Goal: Transaction & Acquisition: Download file/media

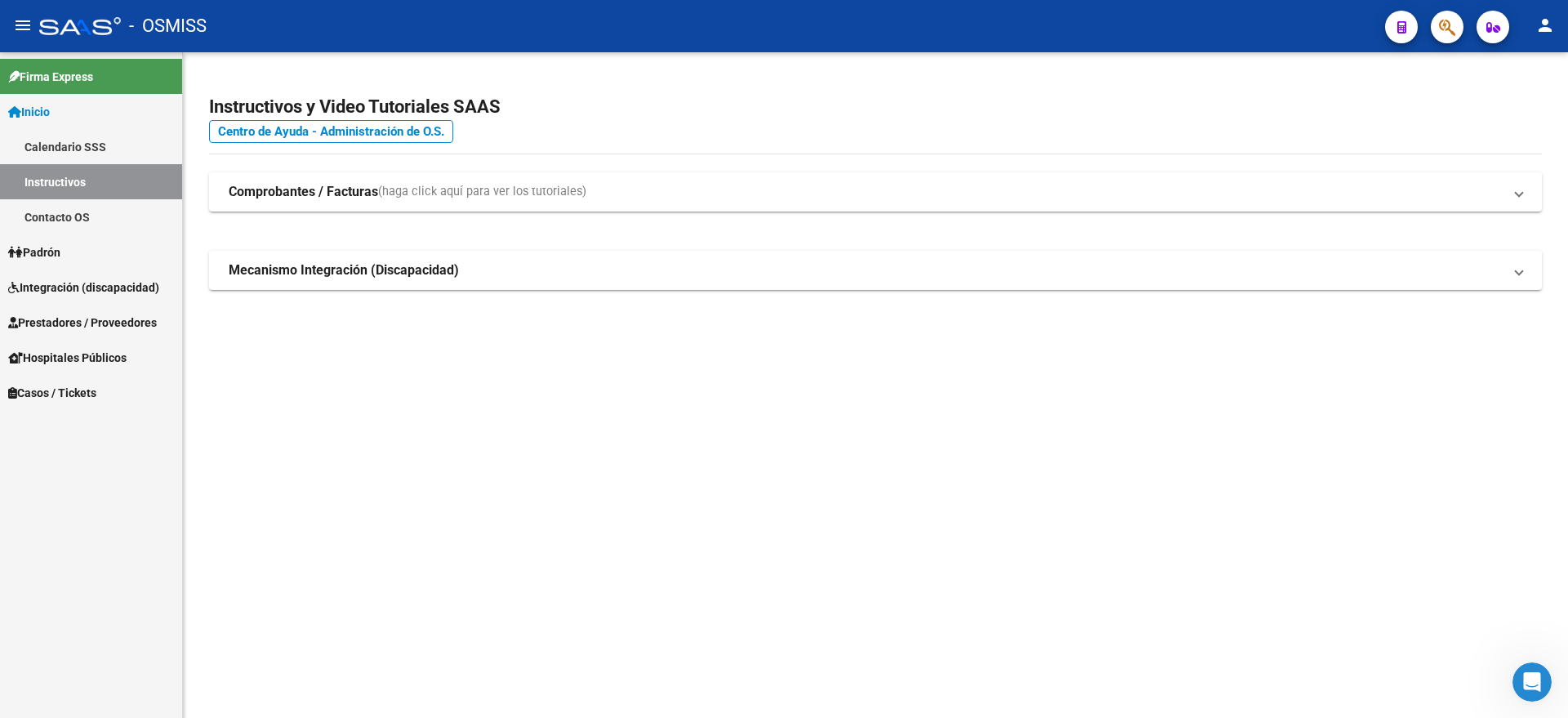
click at [78, 294] on span "Integración (discapacidad)" at bounding box center [83, 288] width 151 height 18
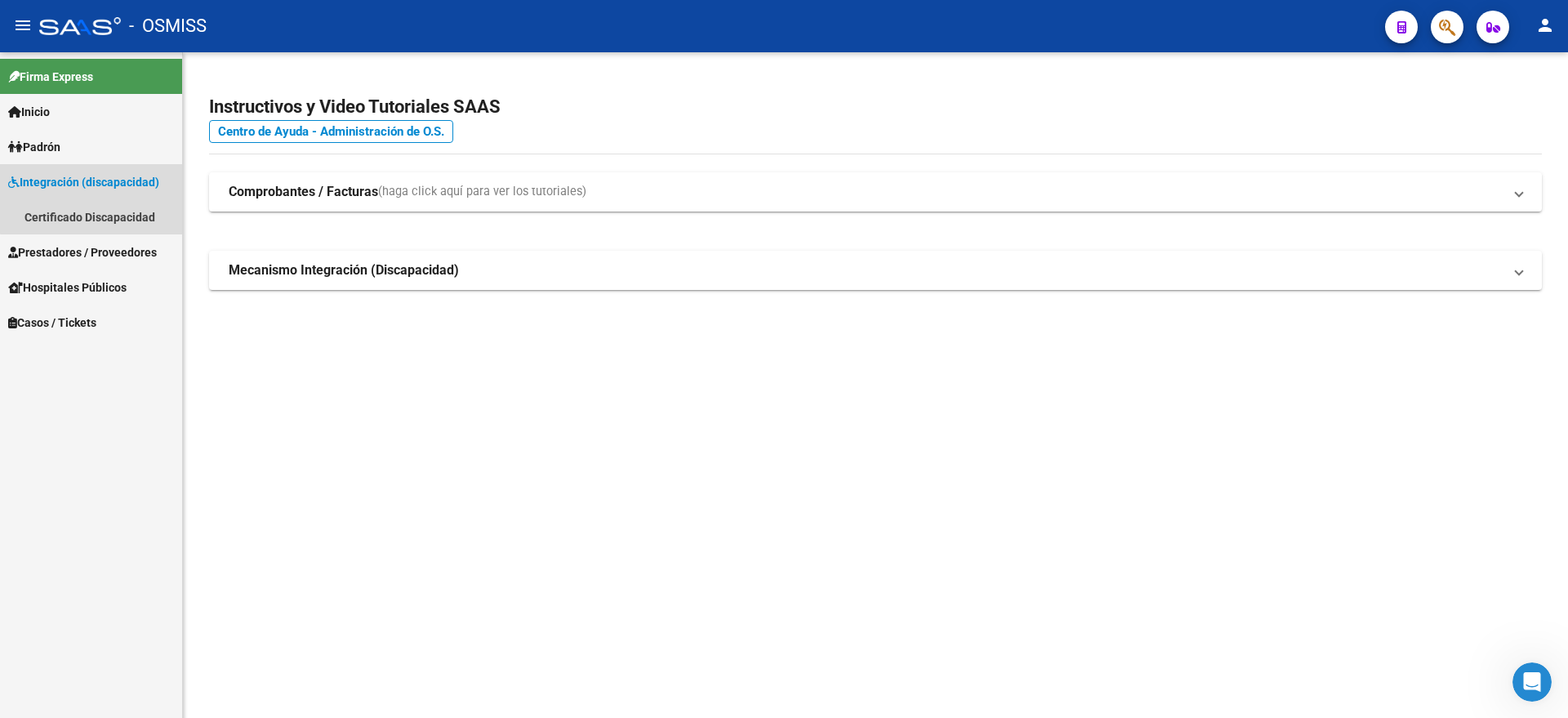
click at [105, 177] on span "Integración (discapacidad)" at bounding box center [83, 182] width 151 height 18
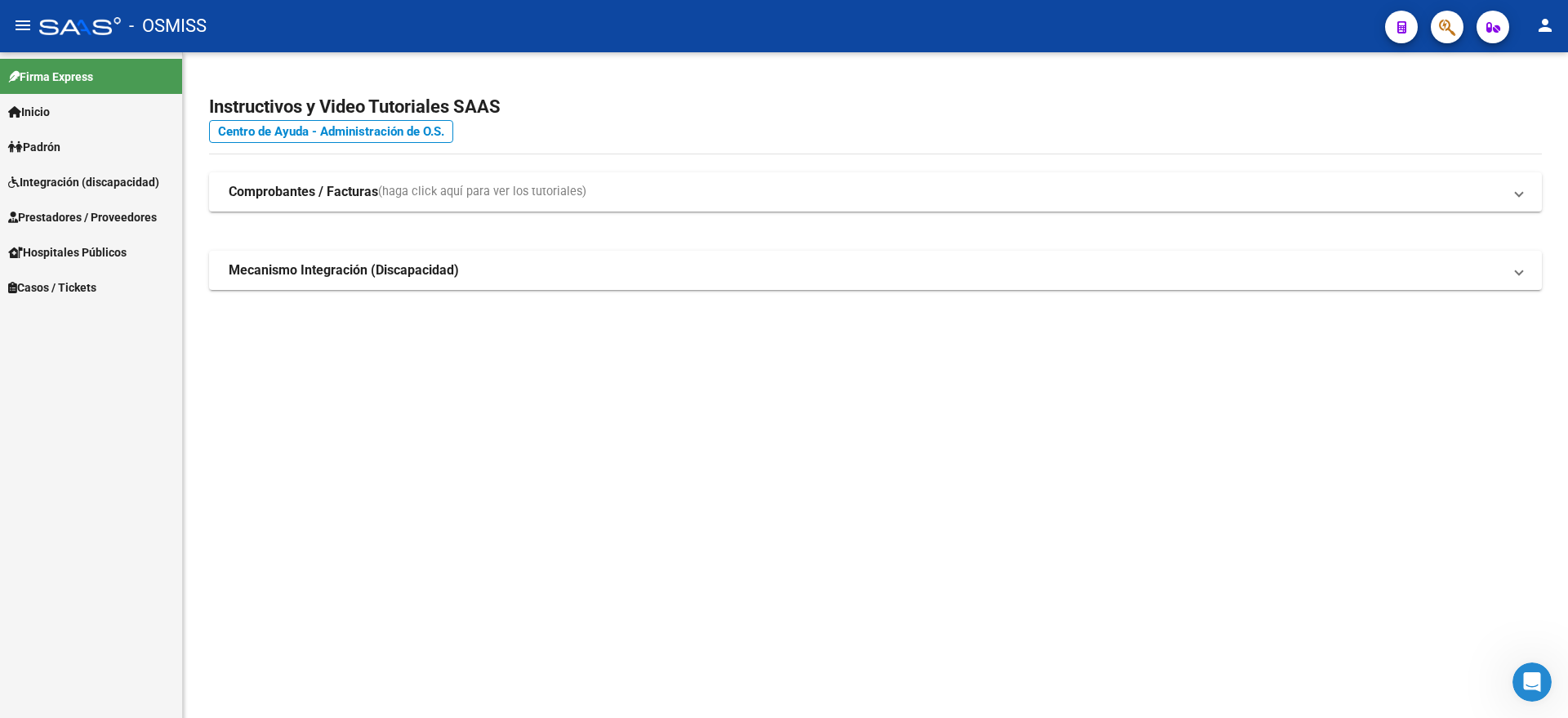
click at [70, 213] on span "Prestadores / Proveedores" at bounding box center [83, 218] width 149 height 18
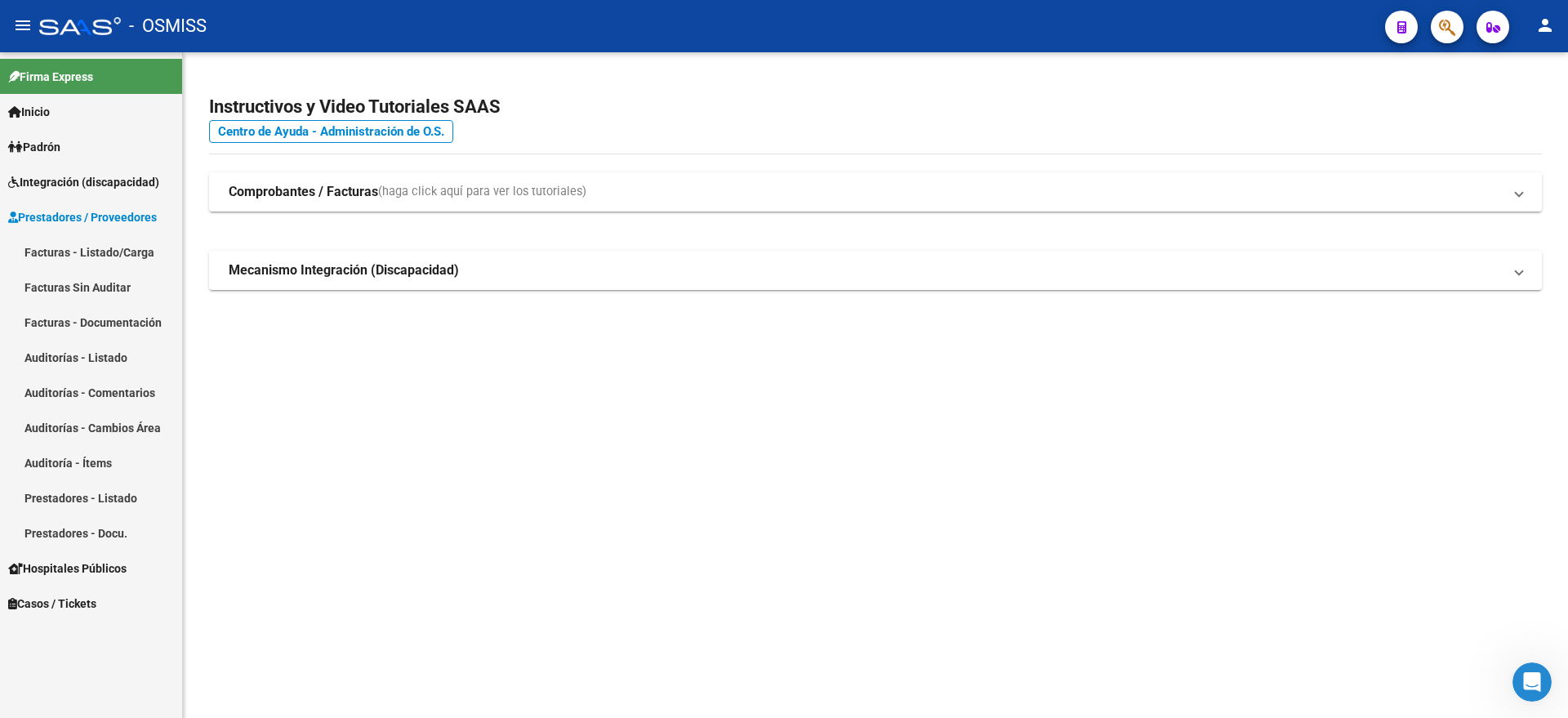
click at [50, 174] on span "Integración (discapacidad)" at bounding box center [83, 182] width 151 height 18
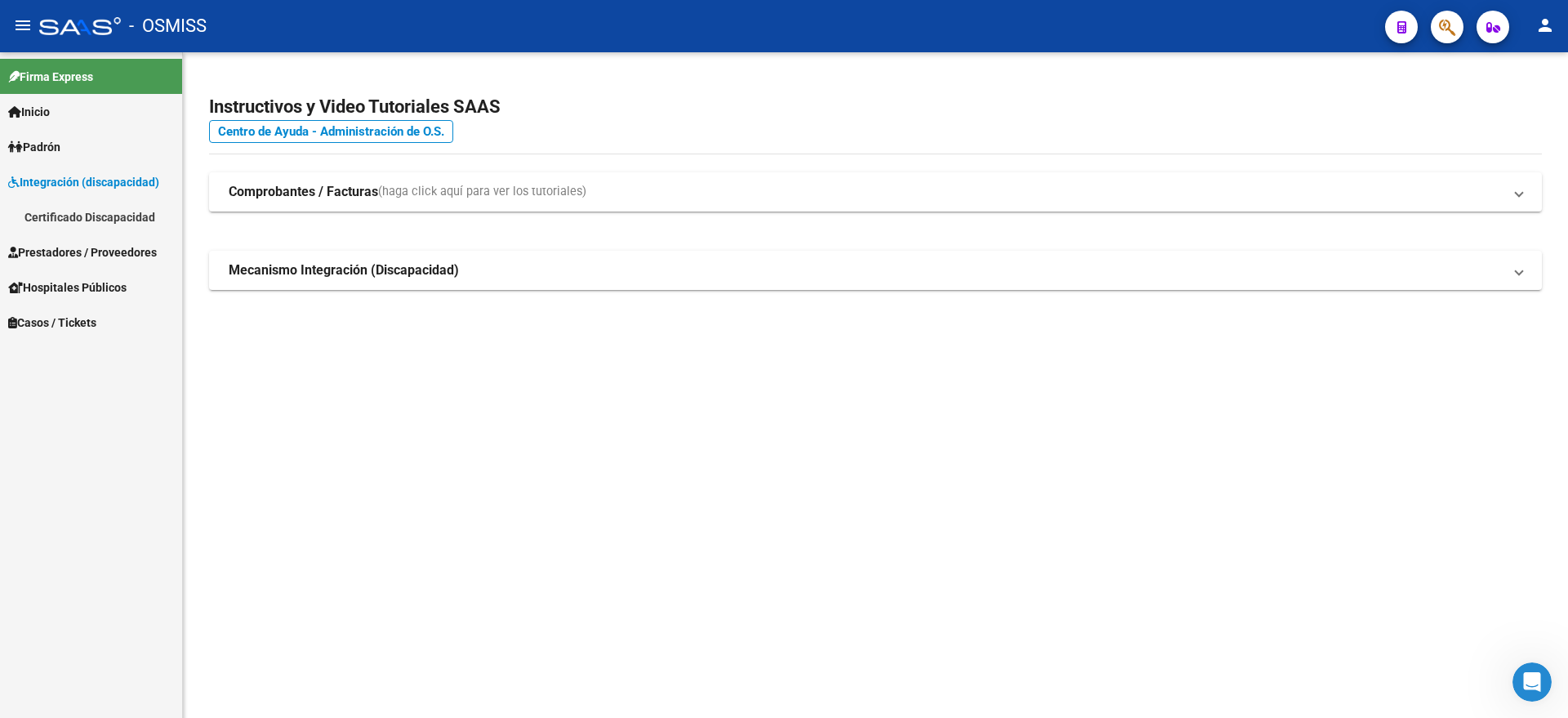
click at [54, 213] on link "Certificado Discapacidad" at bounding box center [91, 217] width 182 height 35
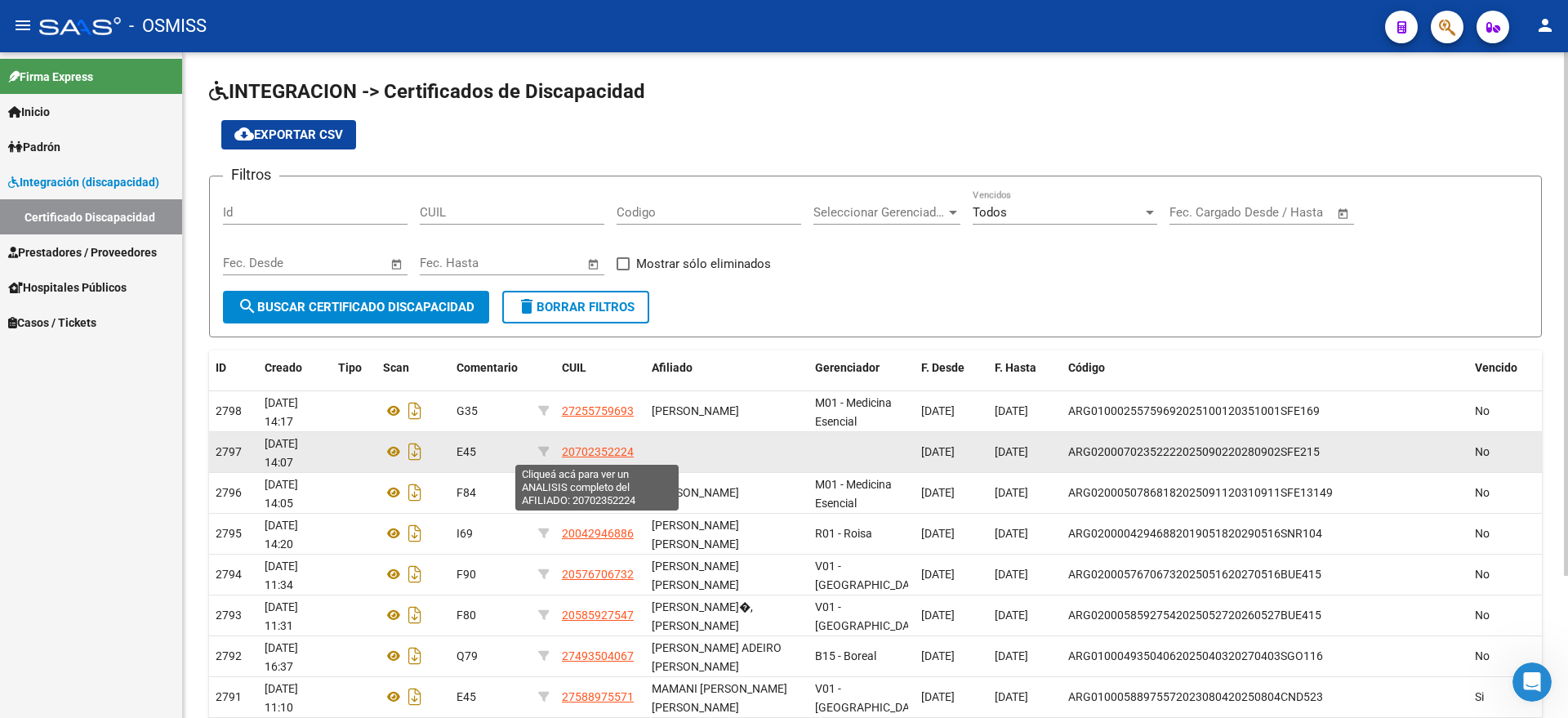
click at [603, 455] on span "20702352224" at bounding box center [598, 451] width 72 height 13
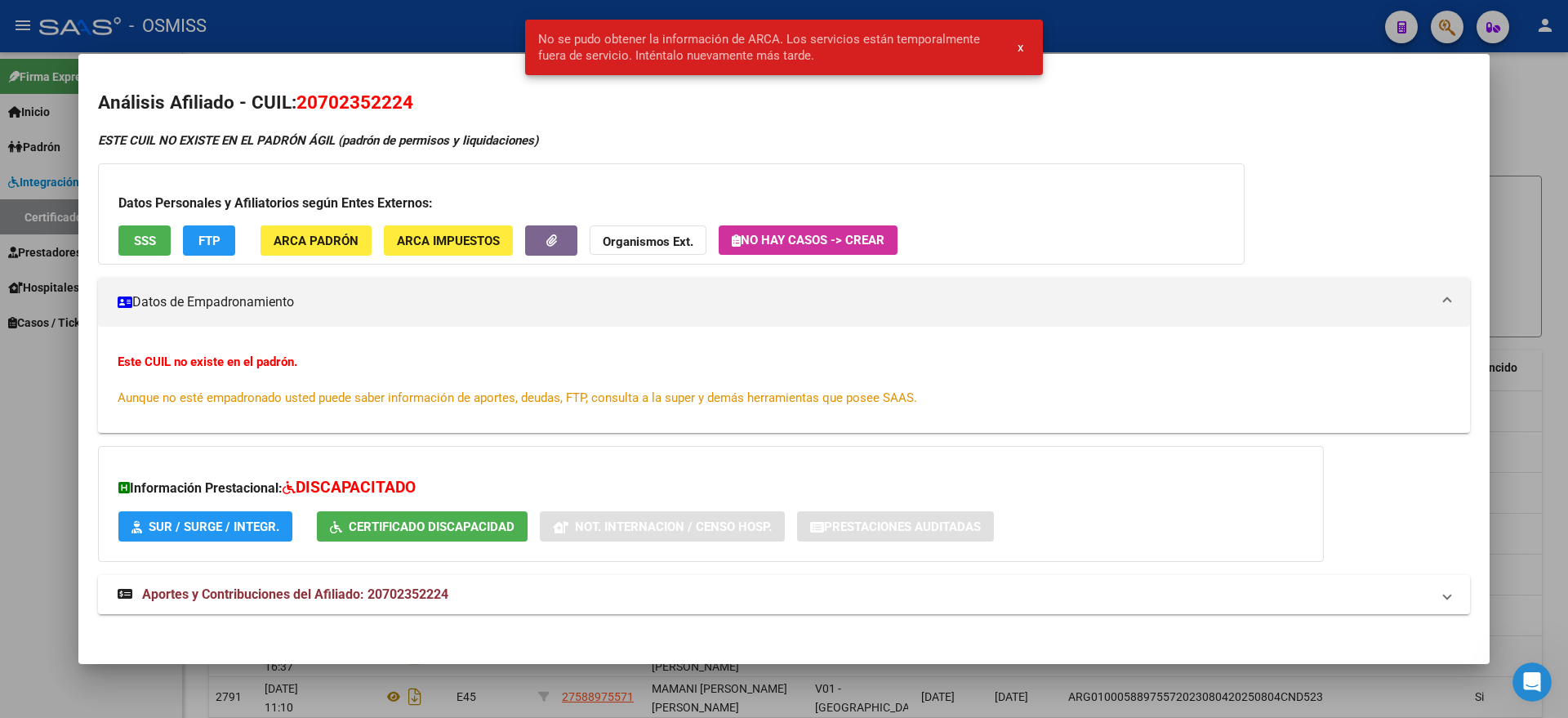
drag, startPoint x: 1503, startPoint y: 97, endPoint x: 1491, endPoint y: 101, distance: 12.6
click at [1504, 97] on div at bounding box center [784, 359] width 1568 height 718
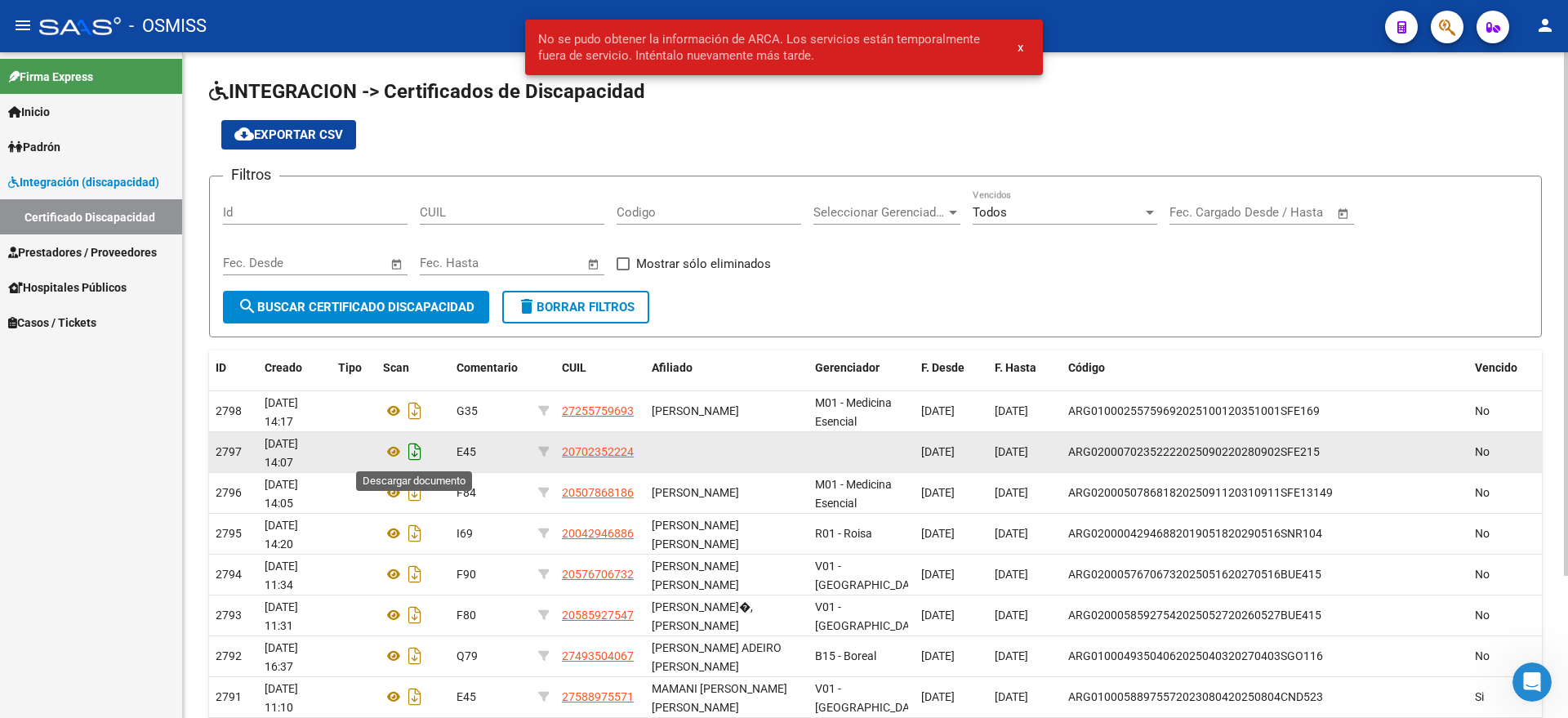
click at [410, 456] on icon "Descargar documento" at bounding box center [415, 452] width 21 height 26
